Goal: Task Accomplishment & Management: Manage account settings

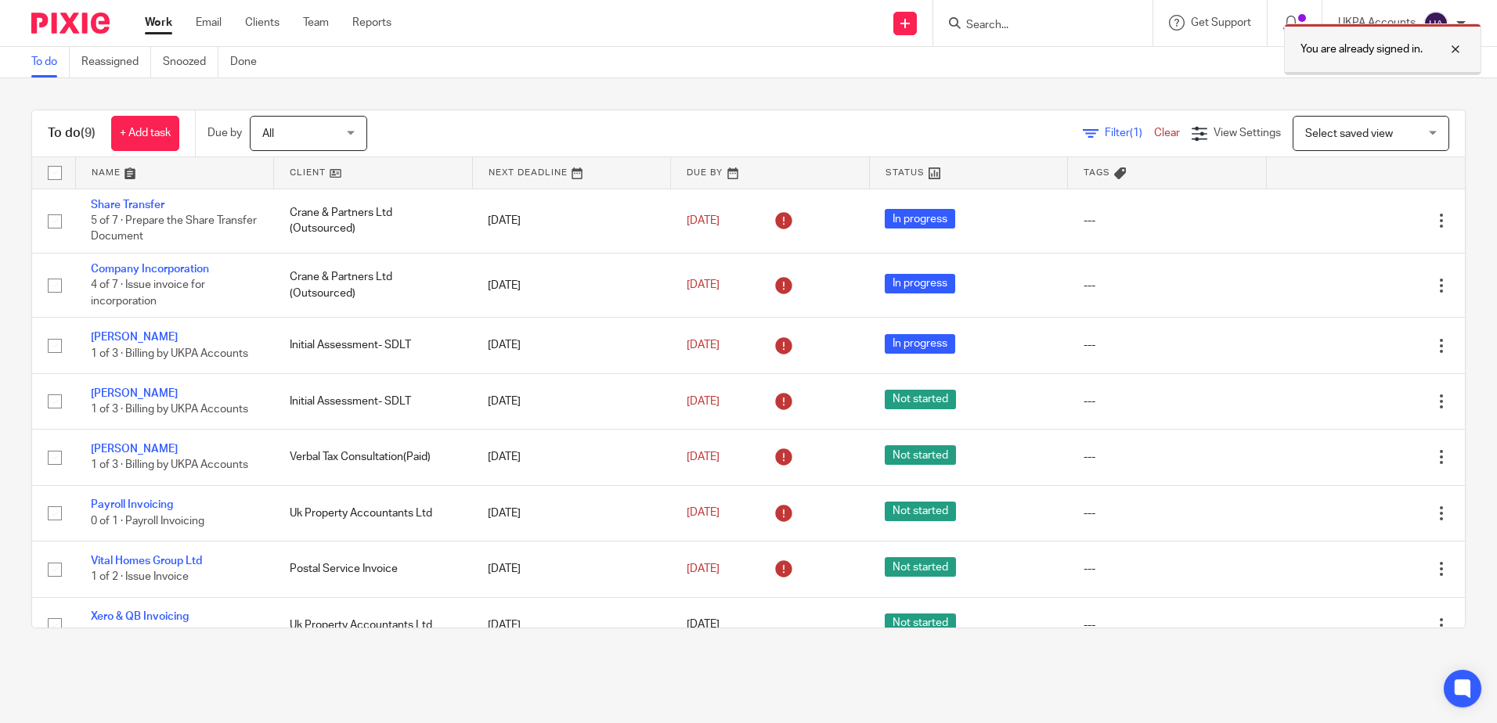
click at [1452, 46] on div at bounding box center [1443, 49] width 42 height 19
click at [976, 20] on input "Search" at bounding box center [1034, 26] width 141 height 14
paste input "AMR Construction"
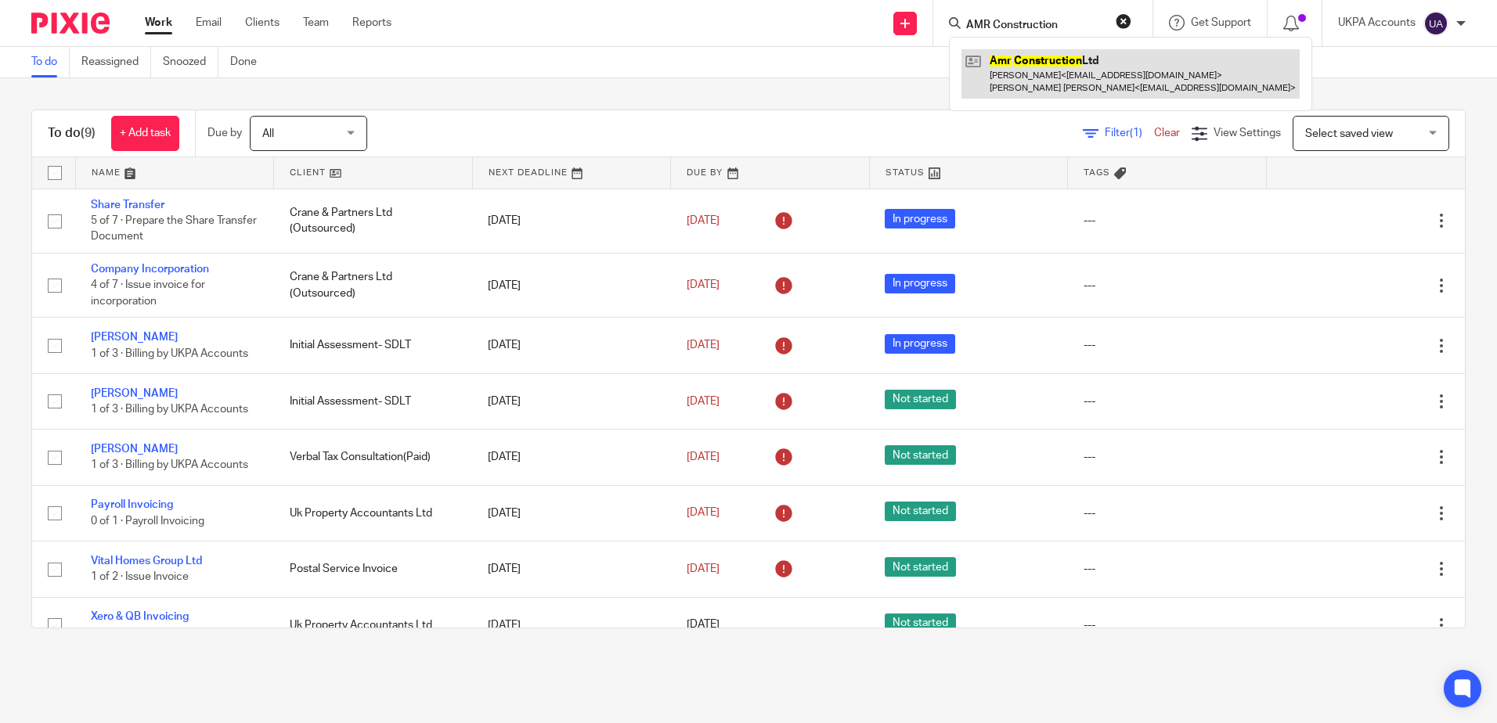
type input "AMR Construction"
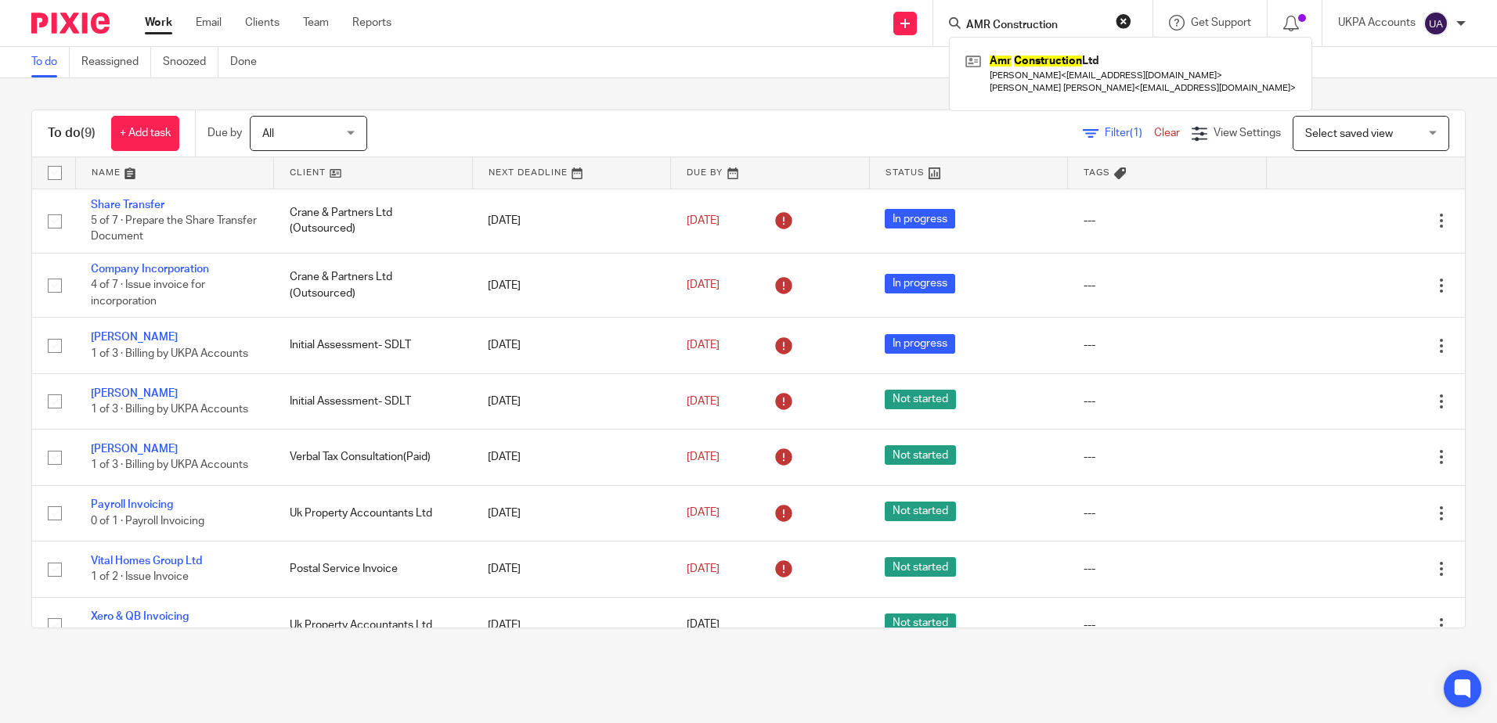
click at [1119, 20] on button "reset" at bounding box center [1123, 21] width 16 height 16
drag, startPoint x: 185, startPoint y: 58, endPoint x: 205, endPoint y: 63, distance: 20.1
click at [185, 59] on link "Snoozed" at bounding box center [191, 62] width 56 height 31
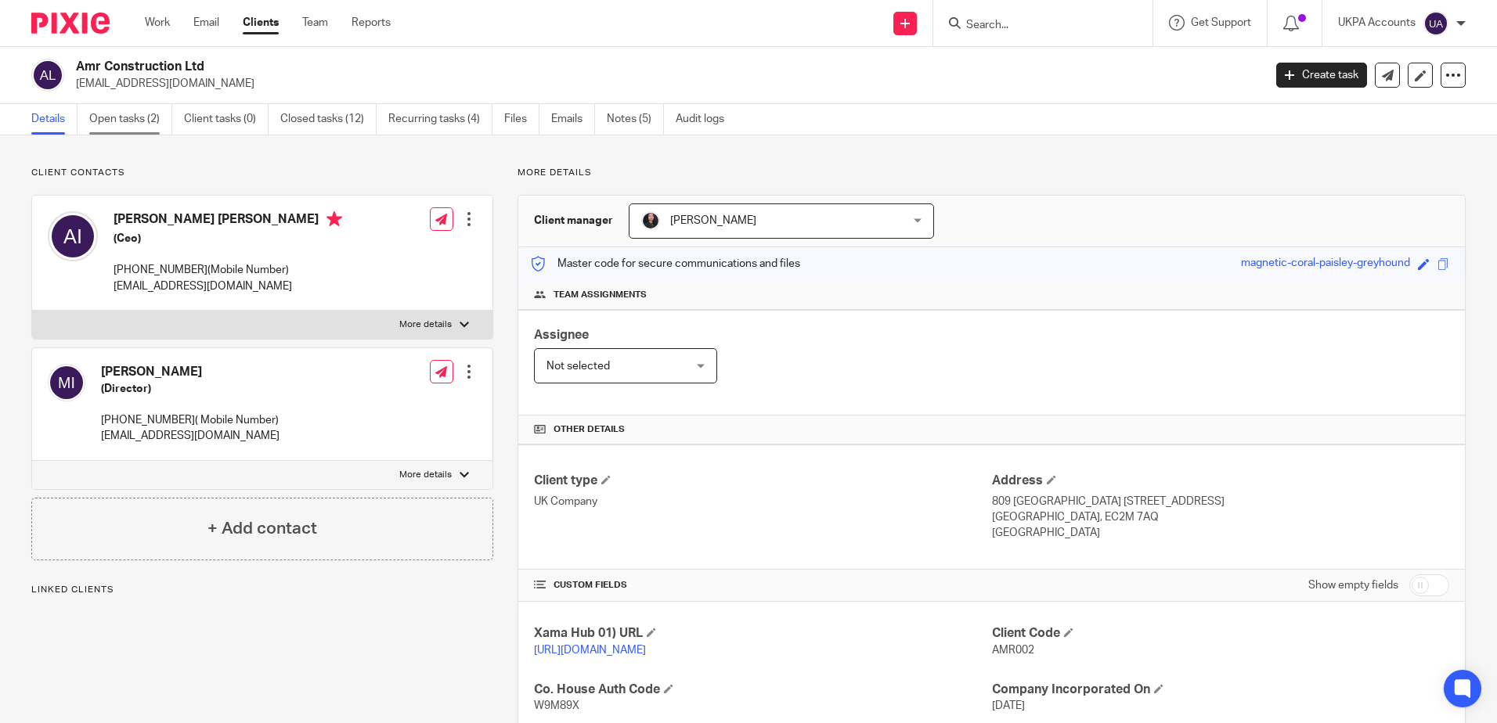
click at [141, 113] on link "Open tasks (2)" at bounding box center [130, 119] width 83 height 31
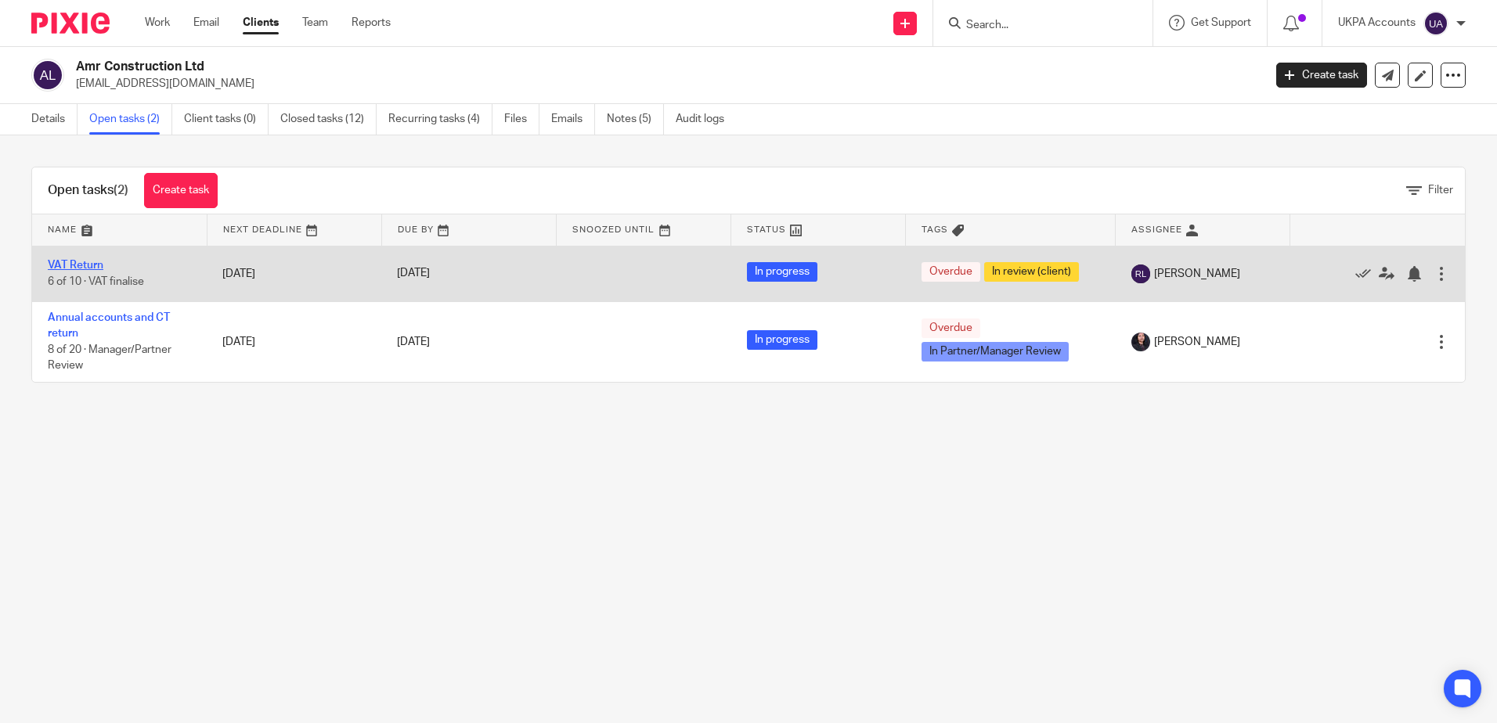
click at [74, 260] on link "VAT Return" at bounding box center [76, 265] width 56 height 11
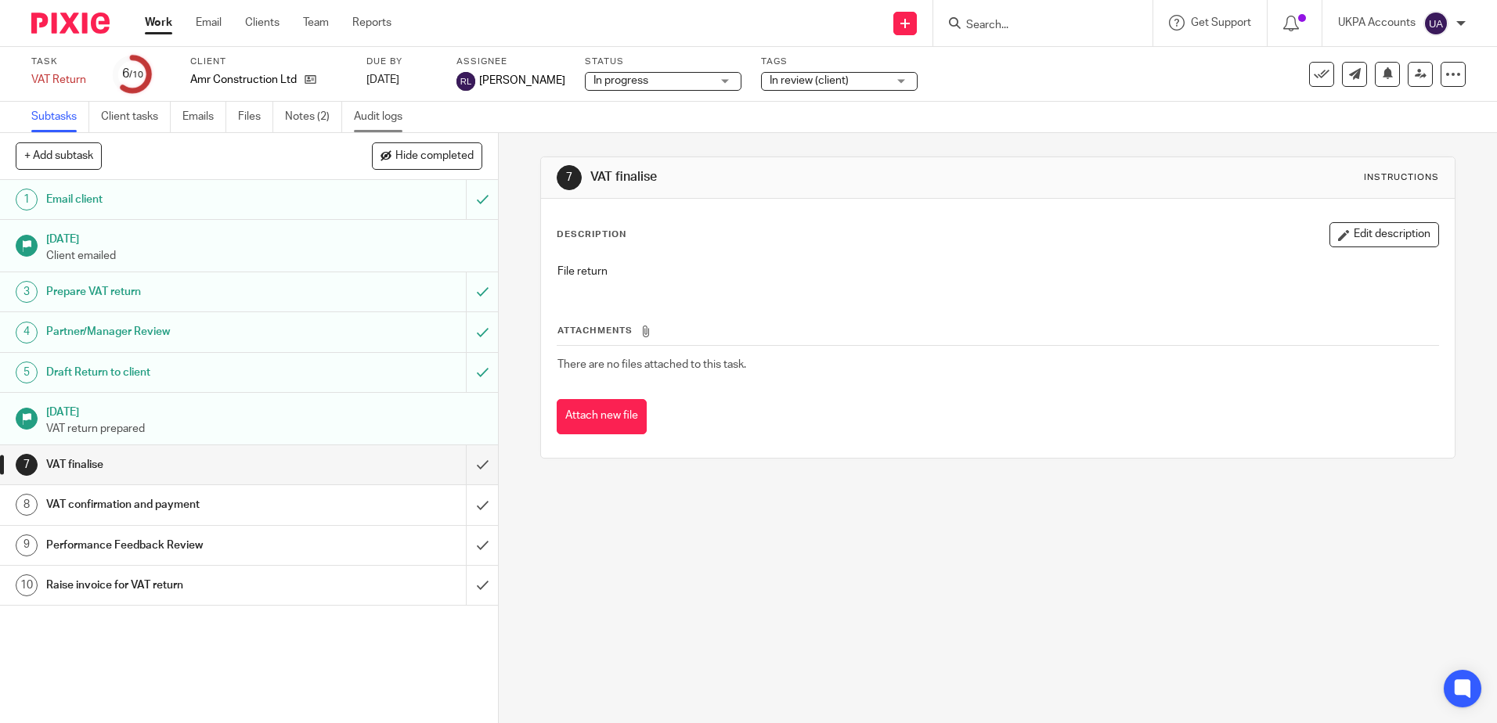
click at [366, 118] on link "Audit logs" at bounding box center [384, 117] width 60 height 31
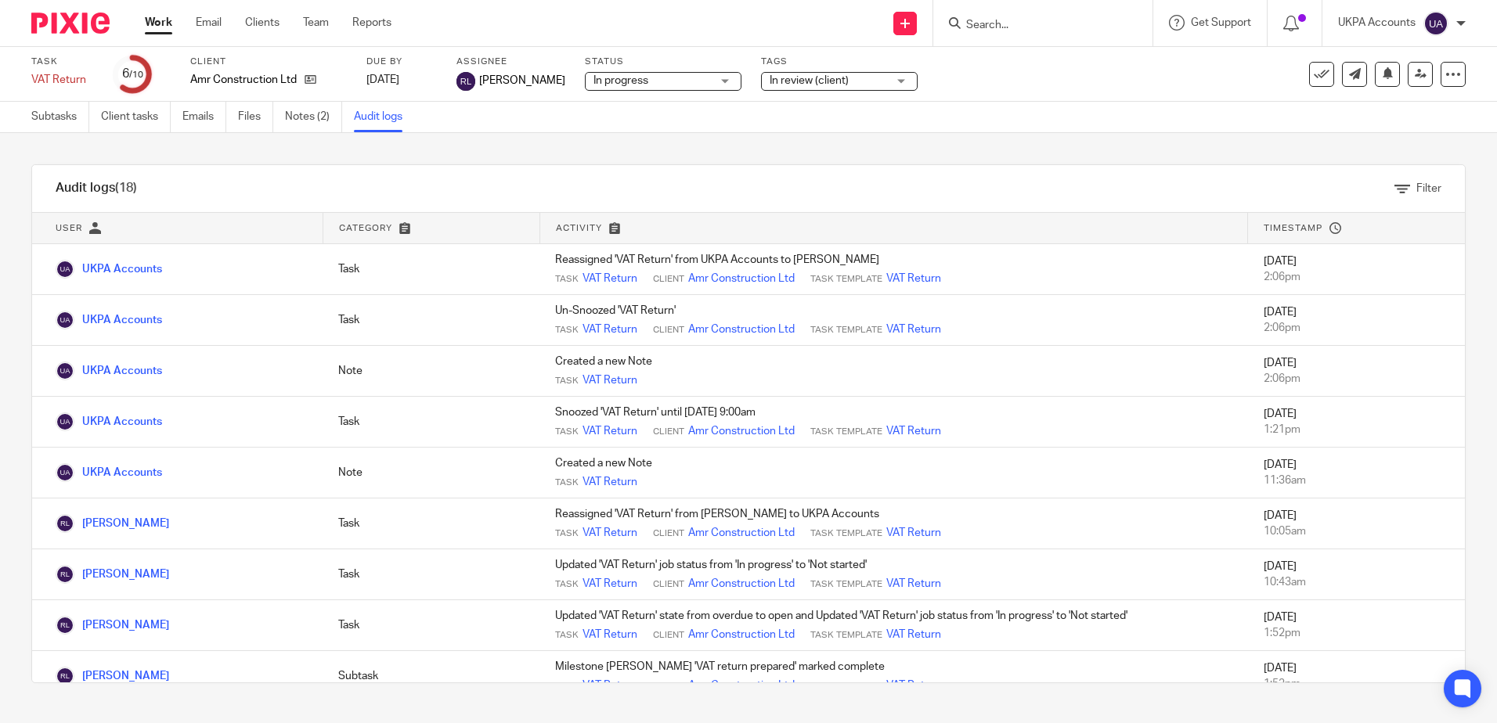
click at [561, 157] on div "Audit logs (18) Filter Filter Audit Logs Only show logs matching all of these c…" at bounding box center [748, 424] width 1497 height 582
drag, startPoint x: 322, startPoint y: 124, endPoint x: 409, endPoint y: 153, distance: 92.1
click at [323, 124] on link "Notes (2)" at bounding box center [313, 117] width 57 height 31
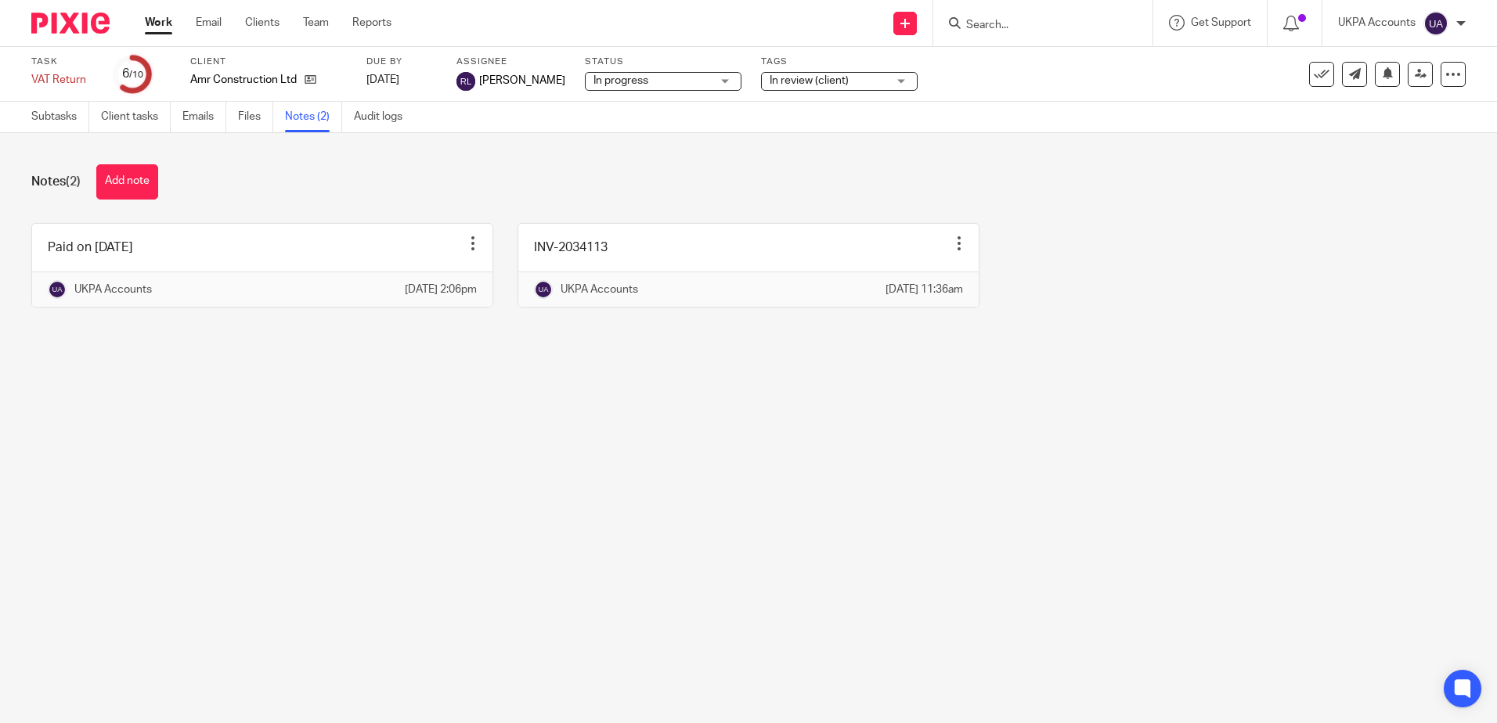
click at [529, 565] on main "Task VAT Return Save VAT Return 6 /10 Client Amr Construction Ltd Due by [DATE]…" at bounding box center [748, 361] width 1497 height 723
click at [759, 517] on main "Task VAT Return Save VAT Return 6 /10 Client Amr Construction Ltd Due by [DATE]…" at bounding box center [748, 361] width 1497 height 723
click at [59, 114] on link "Subtasks" at bounding box center [60, 117] width 58 height 31
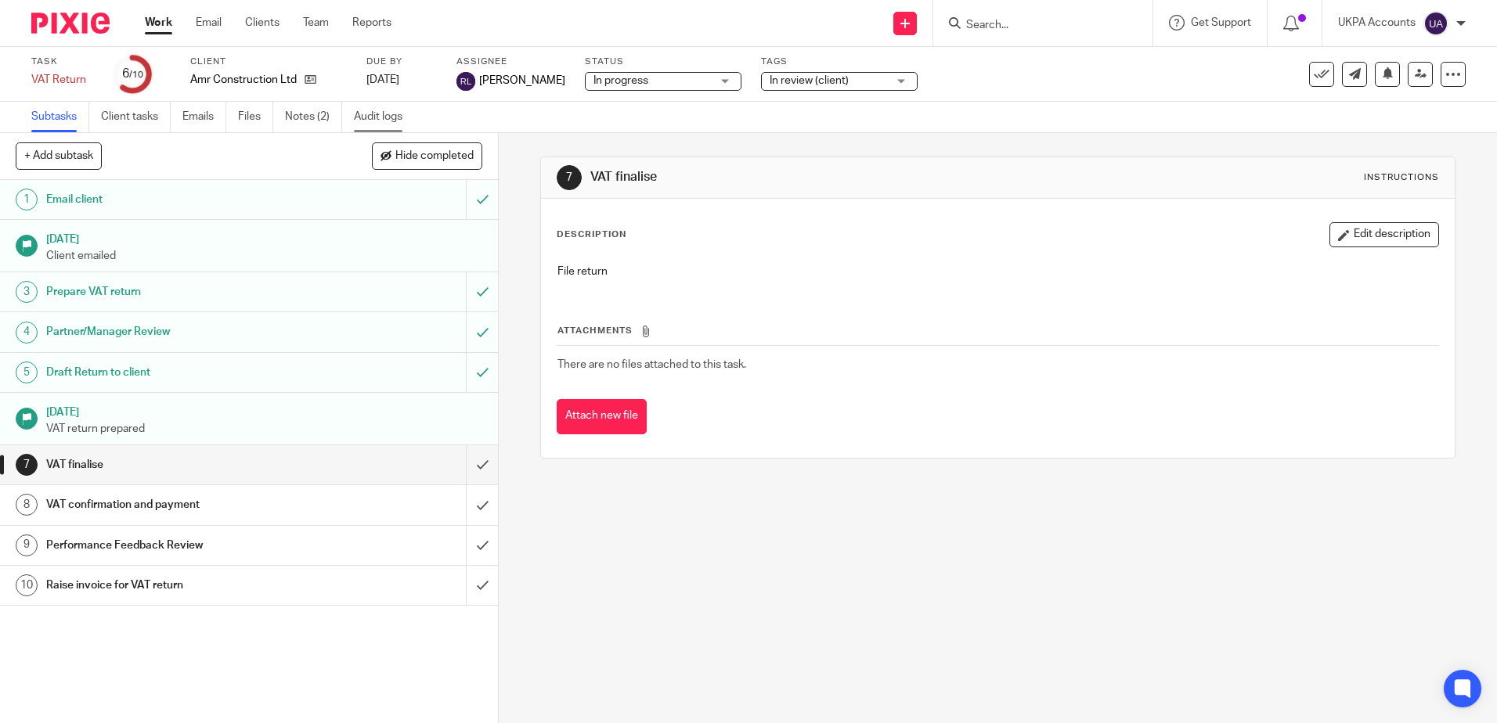
click at [364, 104] on link "Audit logs" at bounding box center [384, 117] width 60 height 31
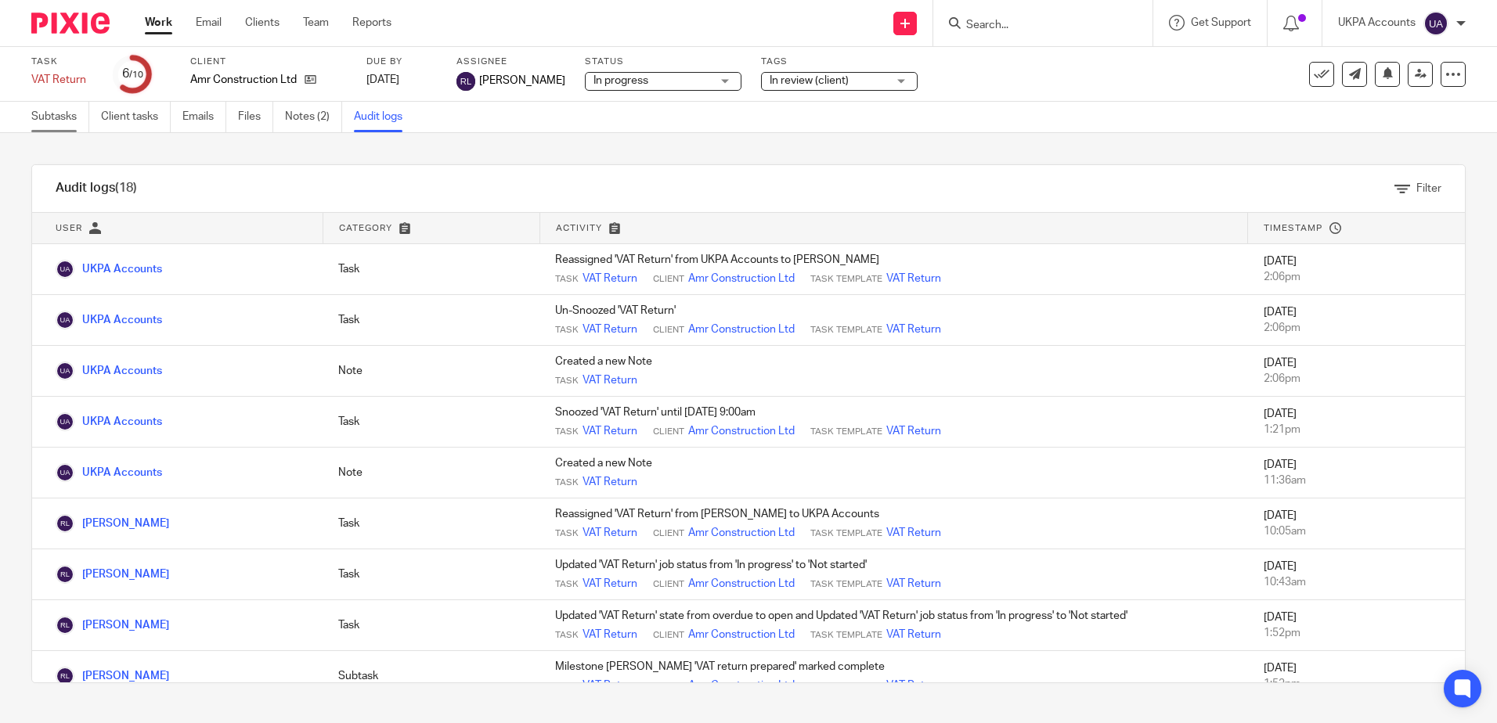
click at [67, 107] on link "Subtasks" at bounding box center [60, 117] width 58 height 31
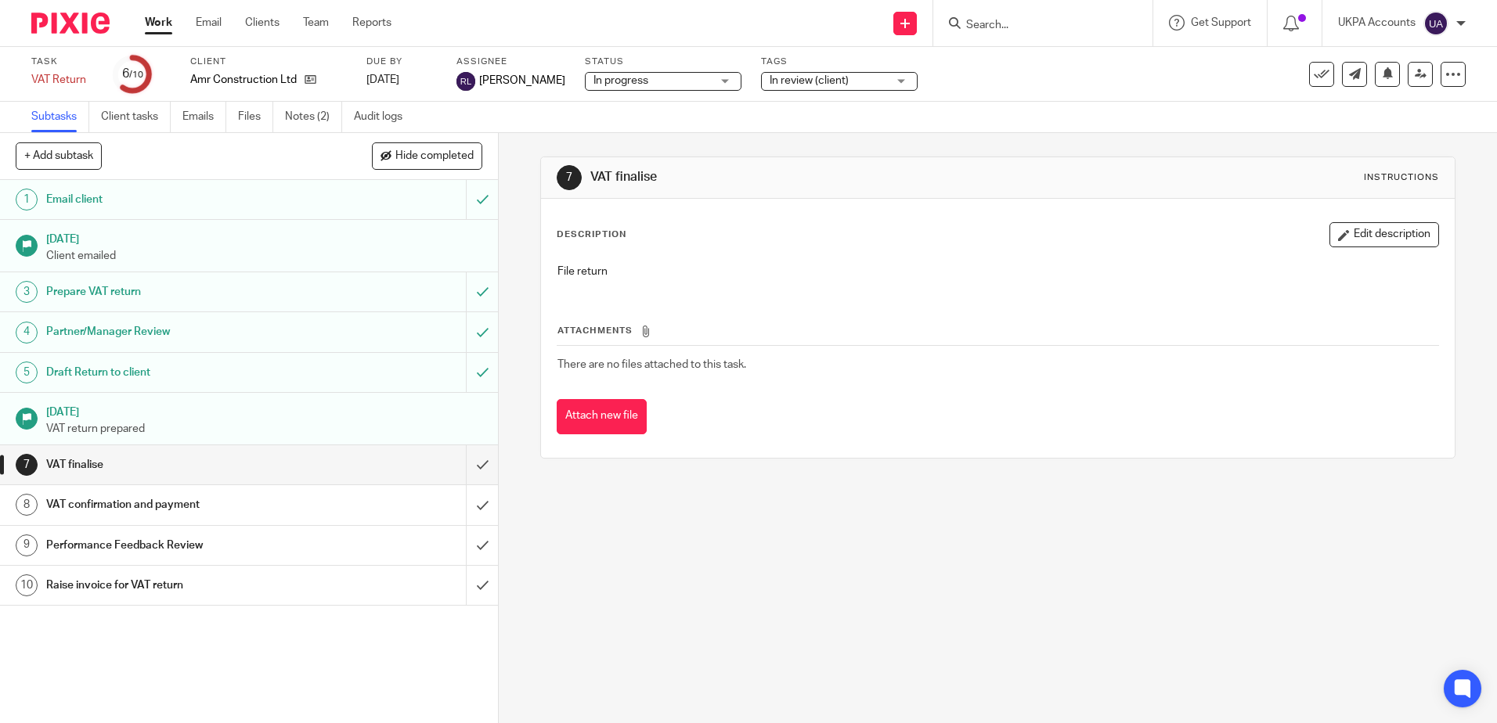
drag, startPoint x: 299, startPoint y: 124, endPoint x: 597, endPoint y: 304, distance: 348.7
click at [299, 124] on link "Notes (2)" at bounding box center [313, 117] width 57 height 31
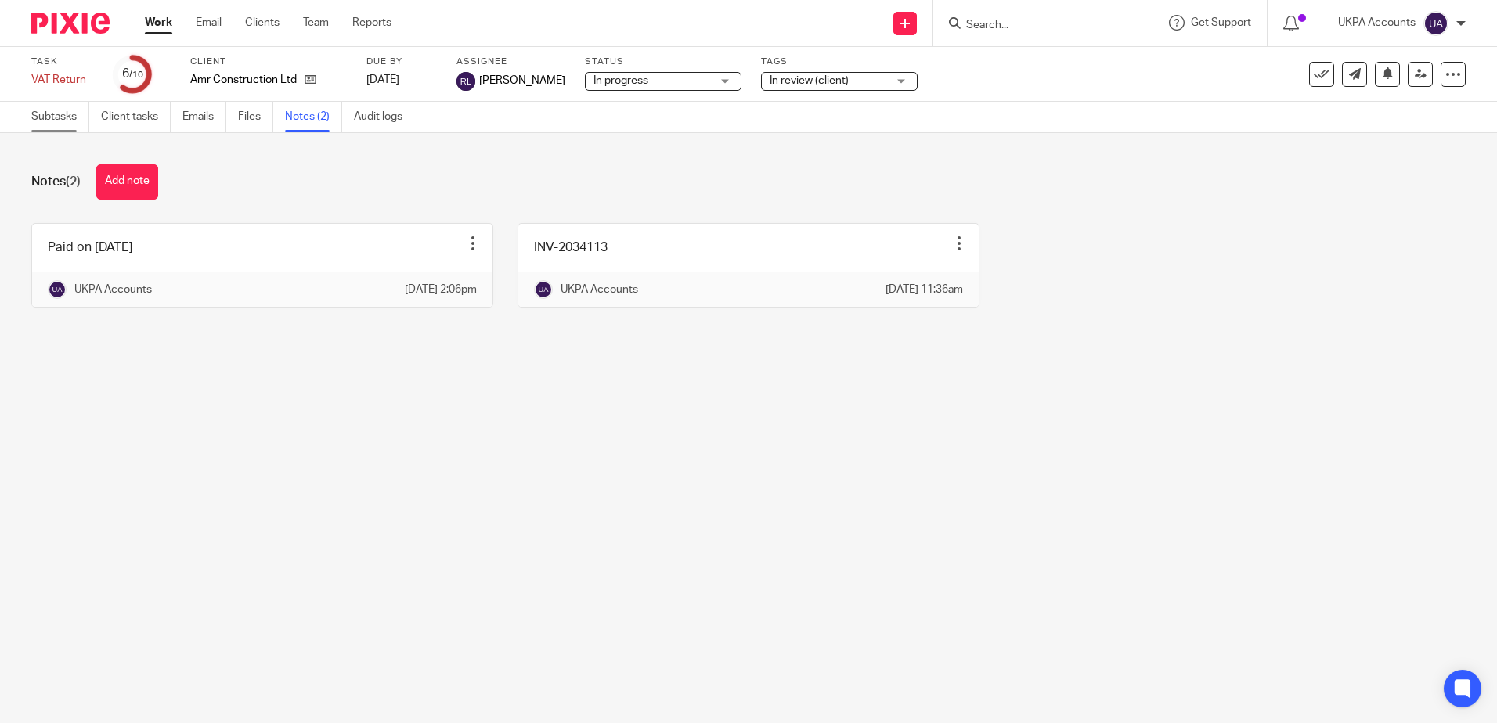
click at [34, 107] on link "Subtasks" at bounding box center [60, 117] width 58 height 31
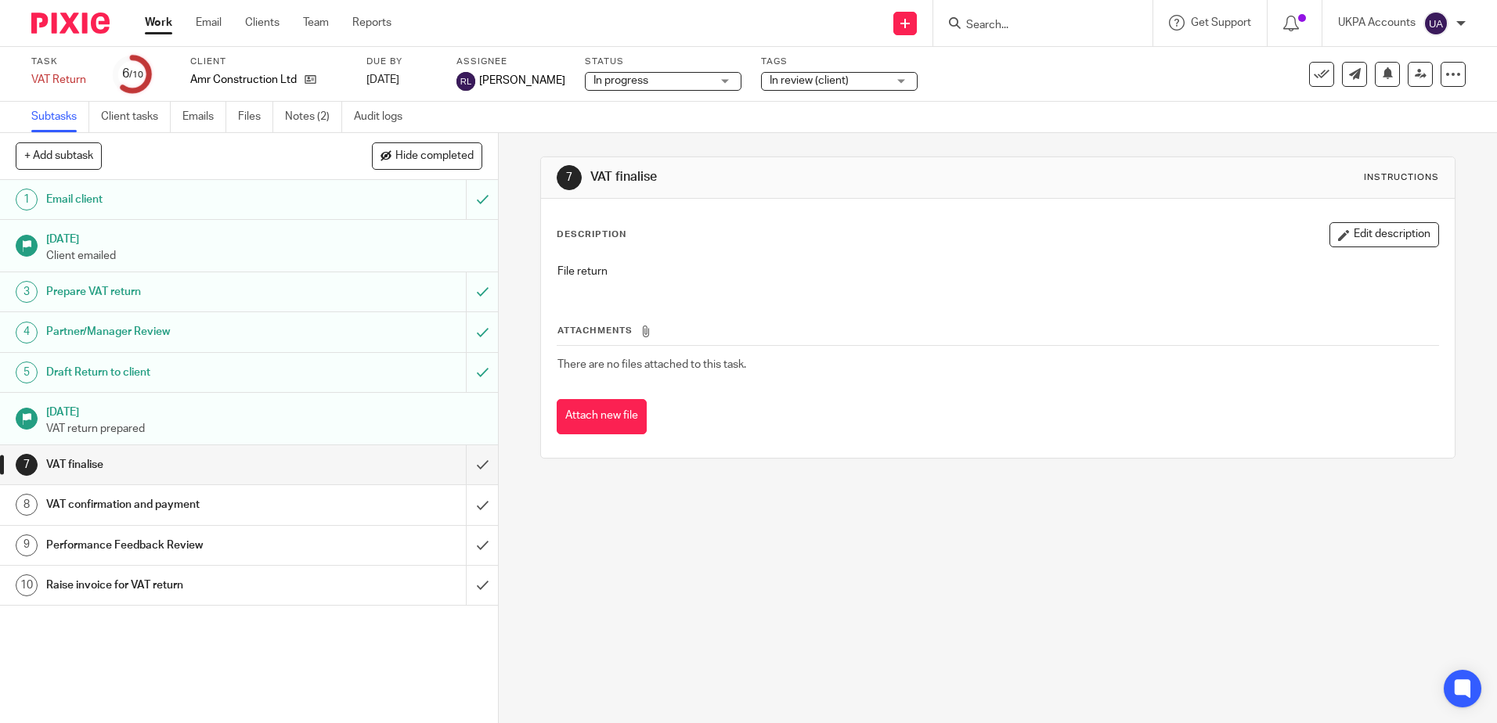
drag, startPoint x: 814, startPoint y: 607, endPoint x: 442, endPoint y: 1, distance: 711.5
click at [812, 607] on div "7 VAT finalise Instructions Description Edit description File return Attachment…" at bounding box center [998, 428] width 998 height 590
click at [987, 20] on input "Search" at bounding box center [1034, 26] width 141 height 14
paste input "Ren Bernard Larocque"
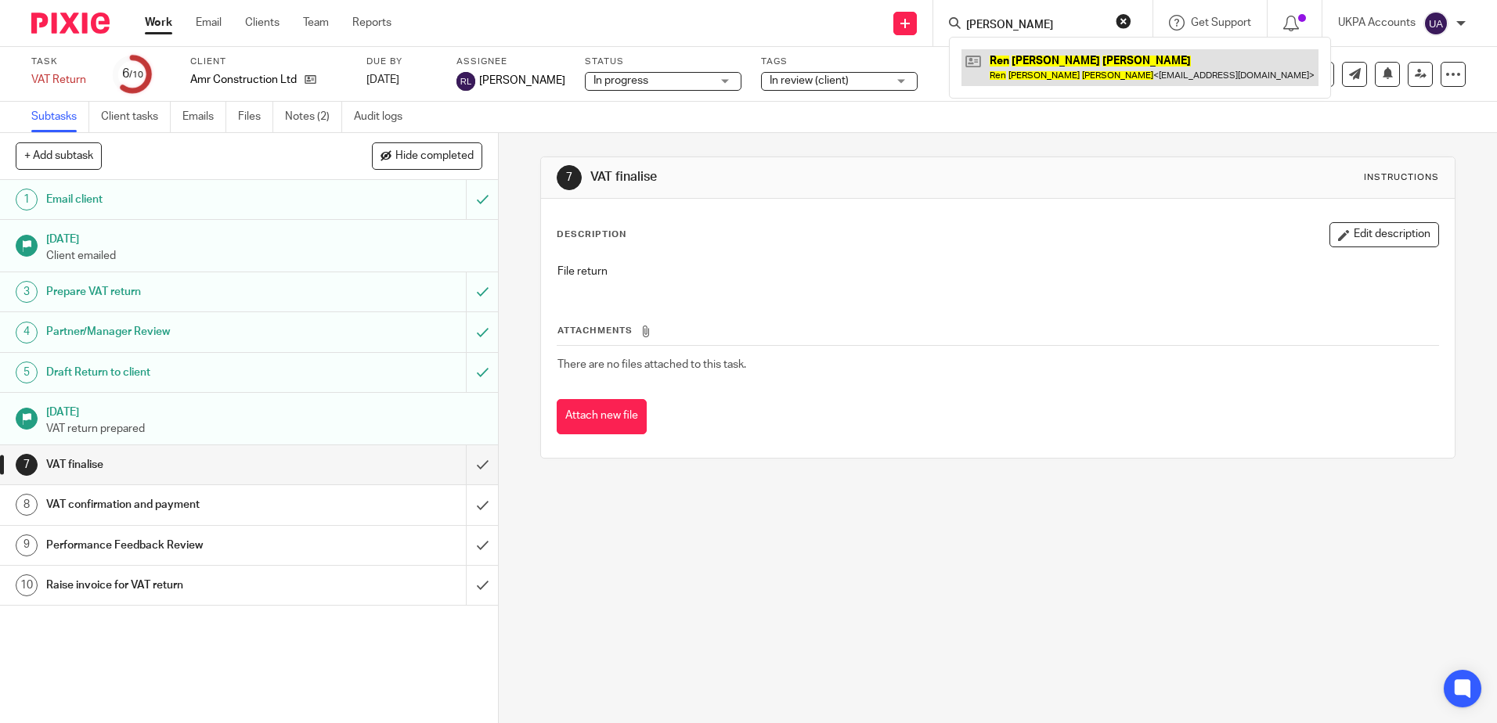
type input "Ren Bernard Larocque"
click at [1080, 65] on link at bounding box center [1139, 67] width 357 height 36
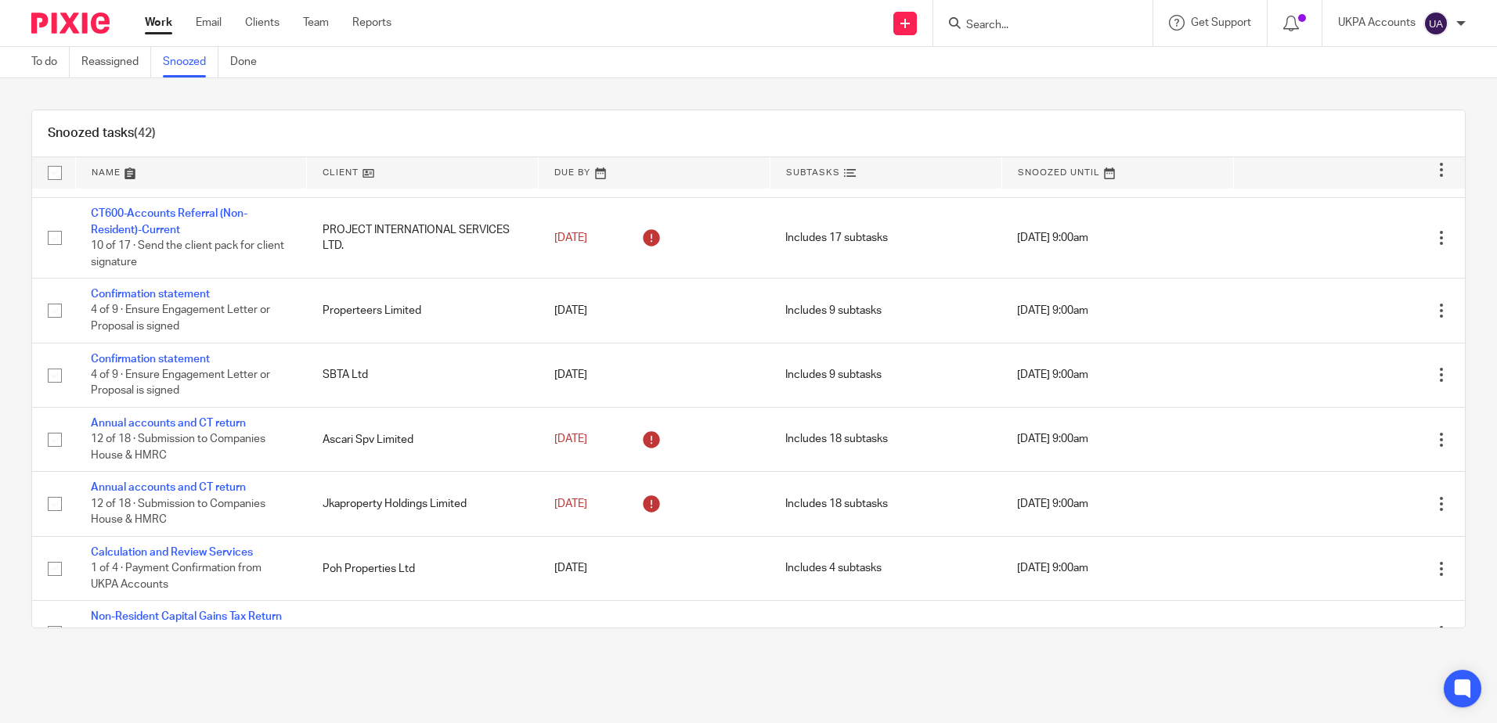
scroll to position [1145, 0]
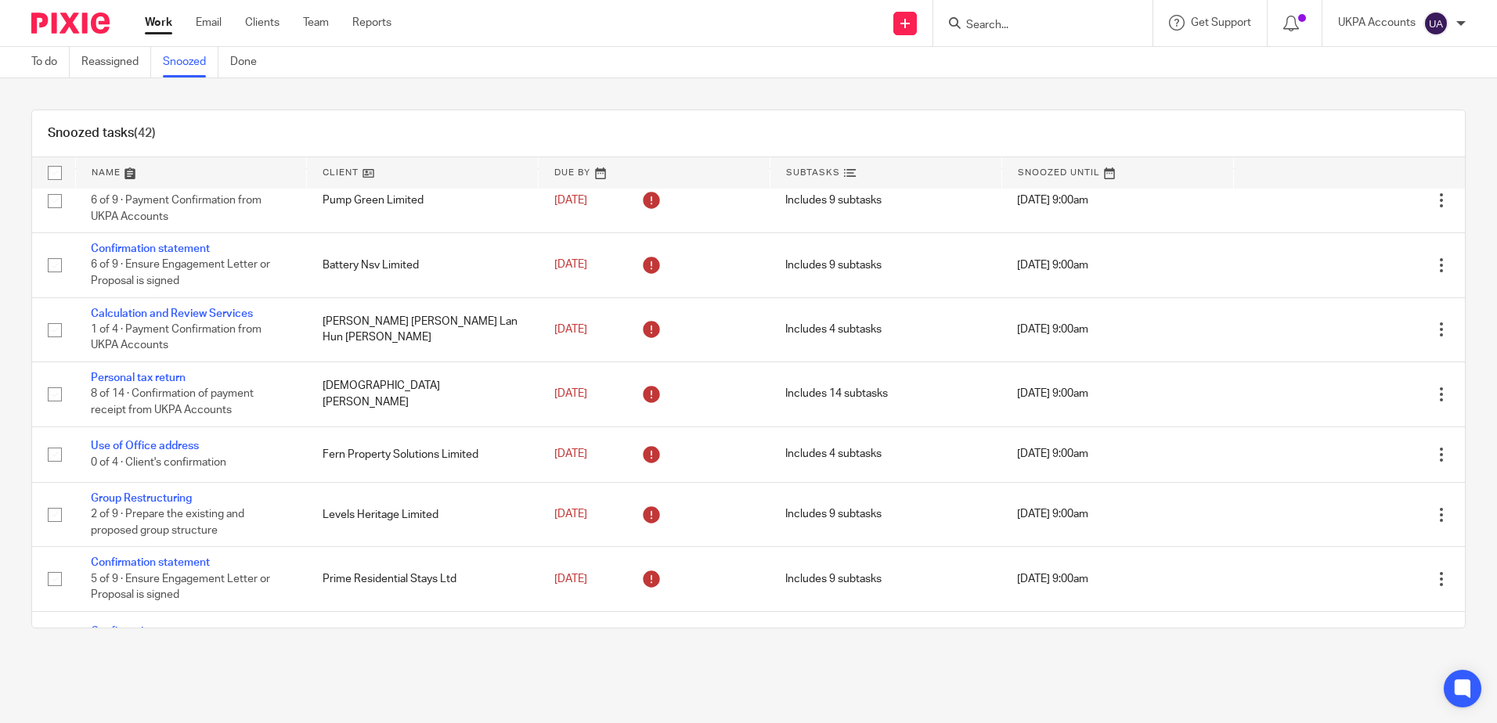
click at [183, 60] on link "Snoozed" at bounding box center [191, 62] width 56 height 31
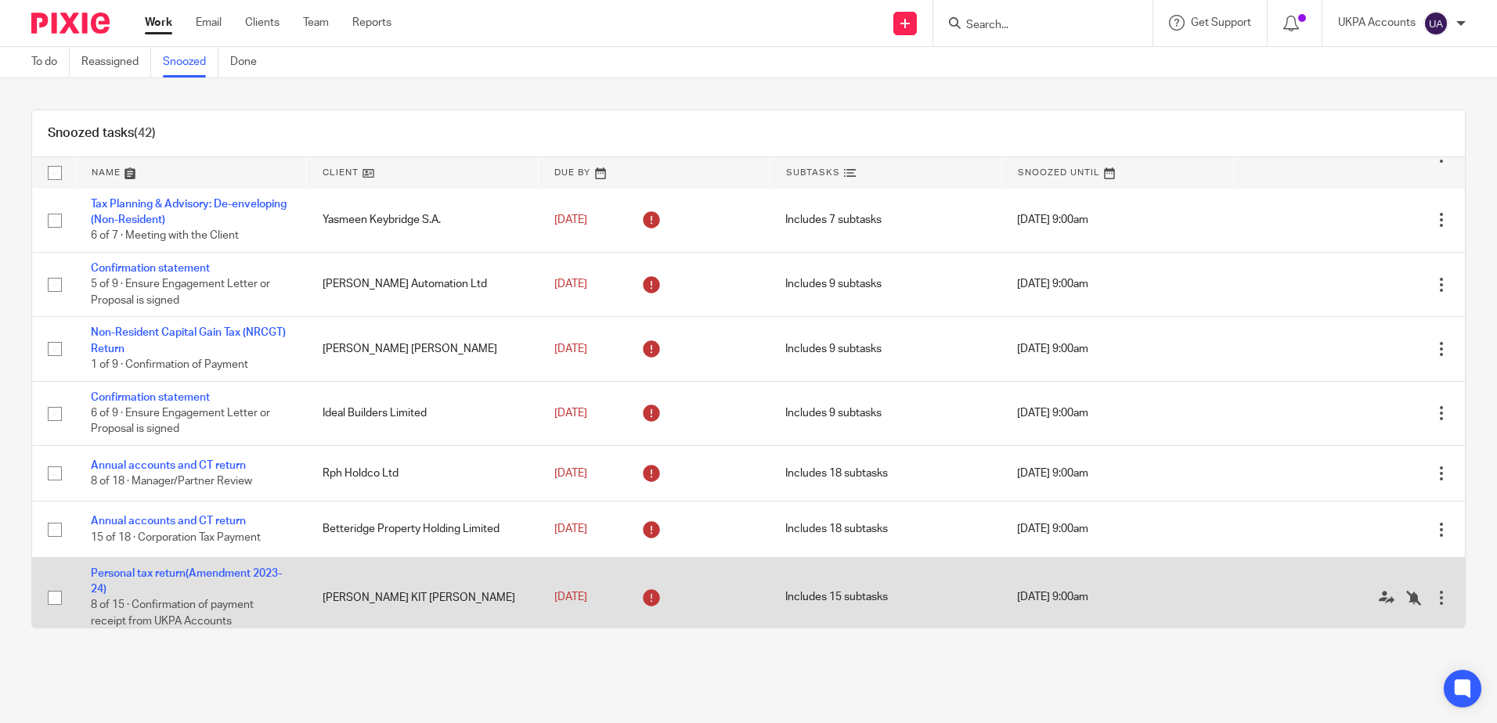
scroll to position [128, 0]
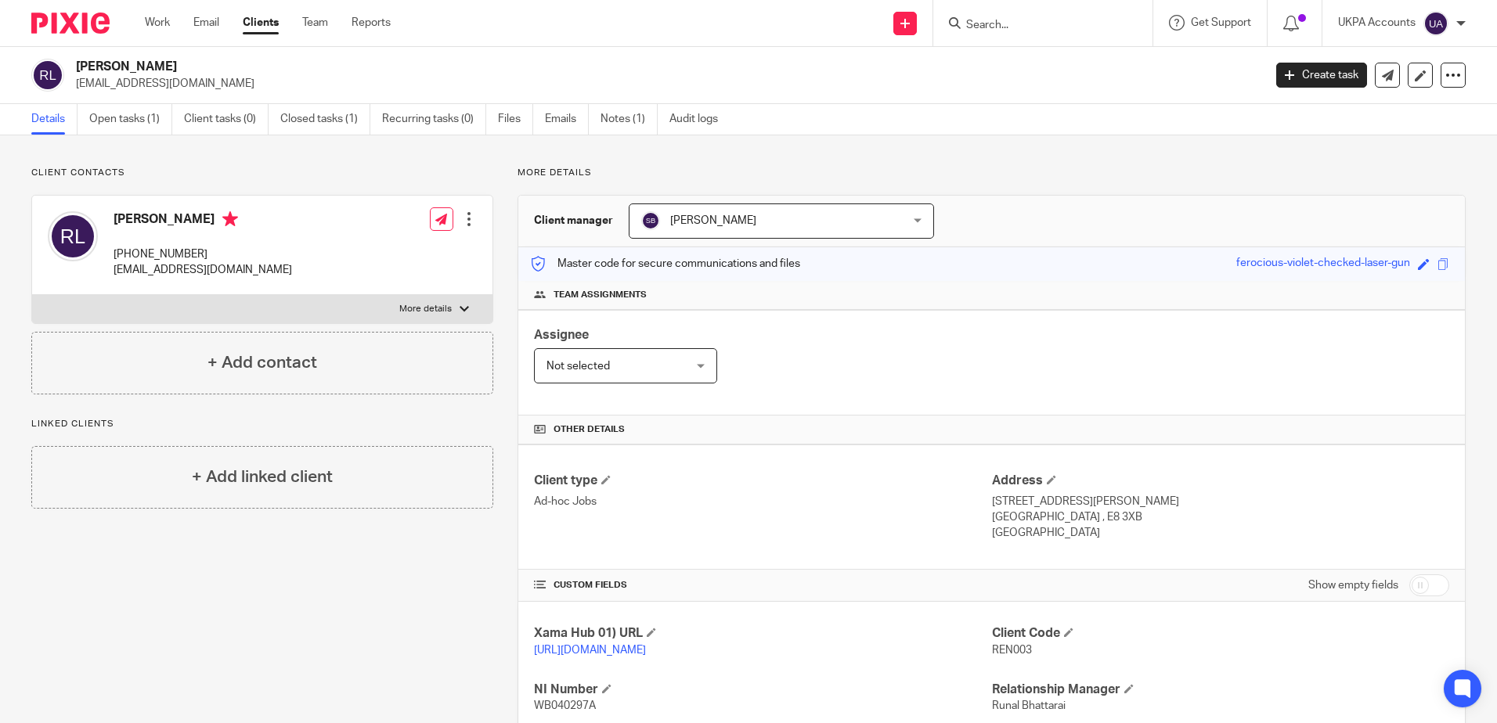
drag, startPoint x: 135, startPoint y: 108, endPoint x: 284, endPoint y: 198, distance: 174.5
click at [135, 108] on link "Open tasks (1)" at bounding box center [130, 119] width 83 height 31
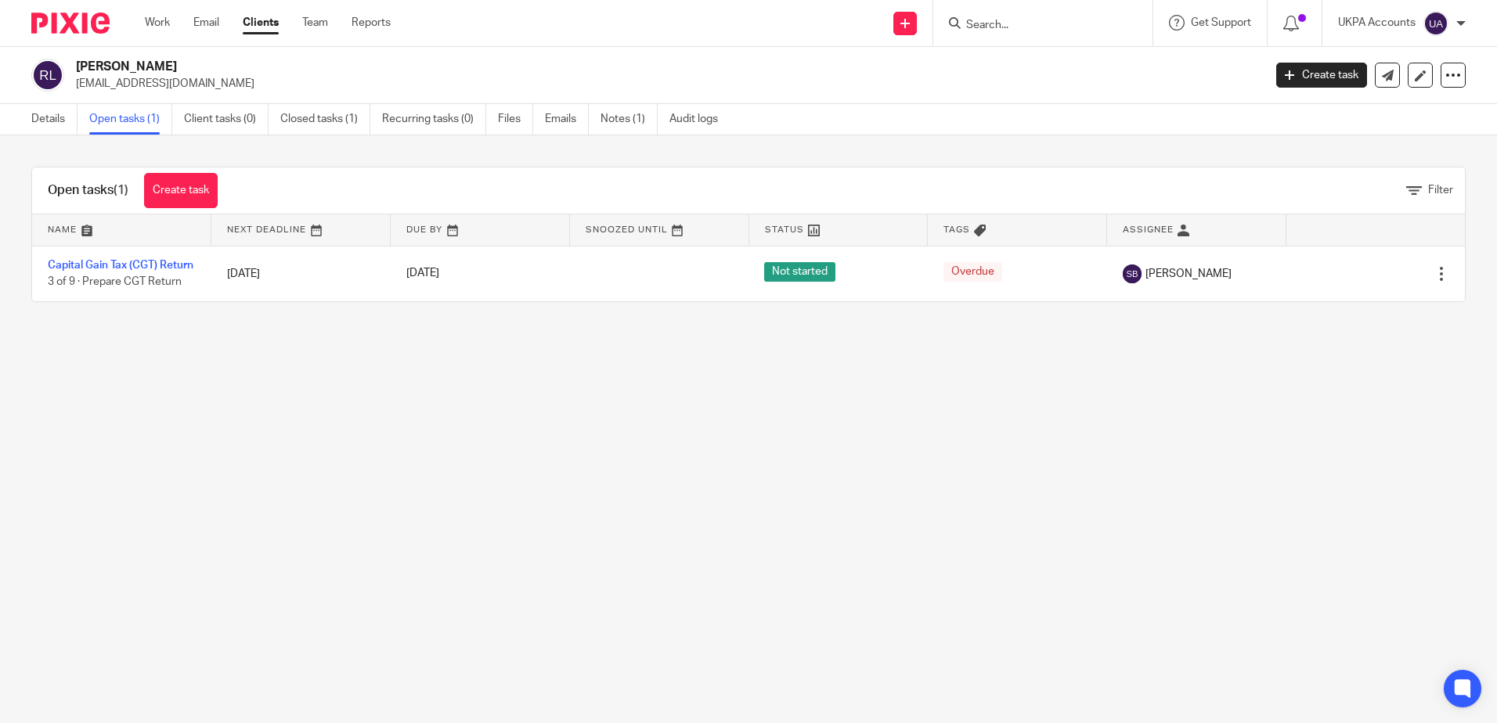
click at [664, 476] on main "[PERSON_NAME] [EMAIL_ADDRESS][DOMAIN_NAME] Create task Update from Companies Ho…" at bounding box center [748, 361] width 1497 height 723
drag, startPoint x: 822, startPoint y: 564, endPoint x: 852, endPoint y: 563, distance: 29.8
click at [823, 564] on main "[PERSON_NAME] [EMAIL_ADDRESS][DOMAIN_NAME] Create task Update from Companies Ho…" at bounding box center [748, 361] width 1497 height 723
click at [279, 506] on main "[PERSON_NAME] [EMAIL_ADDRESS][DOMAIN_NAME] Create task Update from Companies Ho…" at bounding box center [748, 361] width 1497 height 723
drag, startPoint x: 267, startPoint y: 452, endPoint x: 374, endPoint y: 466, distance: 108.2
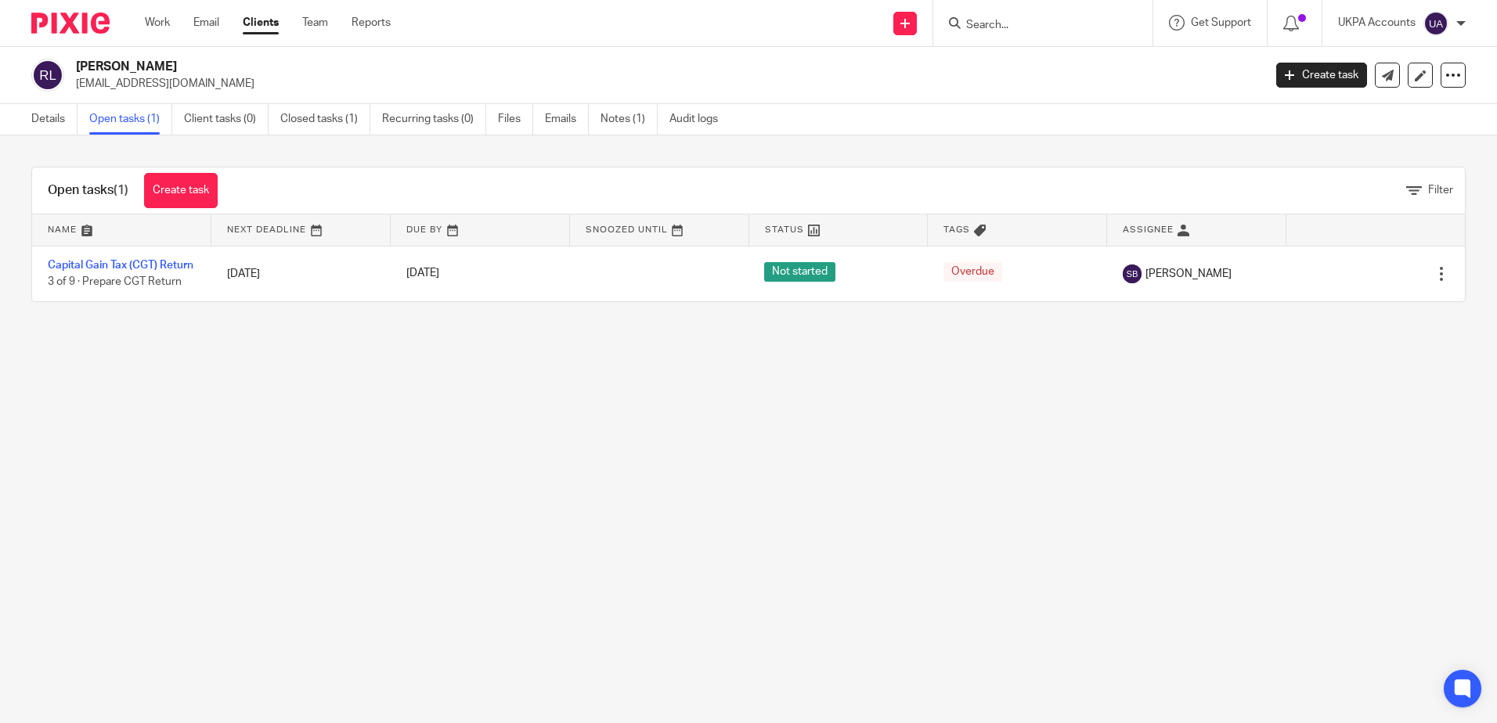
click at [277, 452] on main "[PERSON_NAME] [EMAIL_ADDRESS][DOMAIN_NAME] Create task Update from Companies Ho…" at bounding box center [748, 361] width 1497 height 723
click at [363, 492] on main "[PERSON_NAME] [EMAIL_ADDRESS][DOMAIN_NAME] Create task Update from Companies Ho…" at bounding box center [748, 361] width 1497 height 723
